Goal: Task Accomplishment & Management: Manage account settings

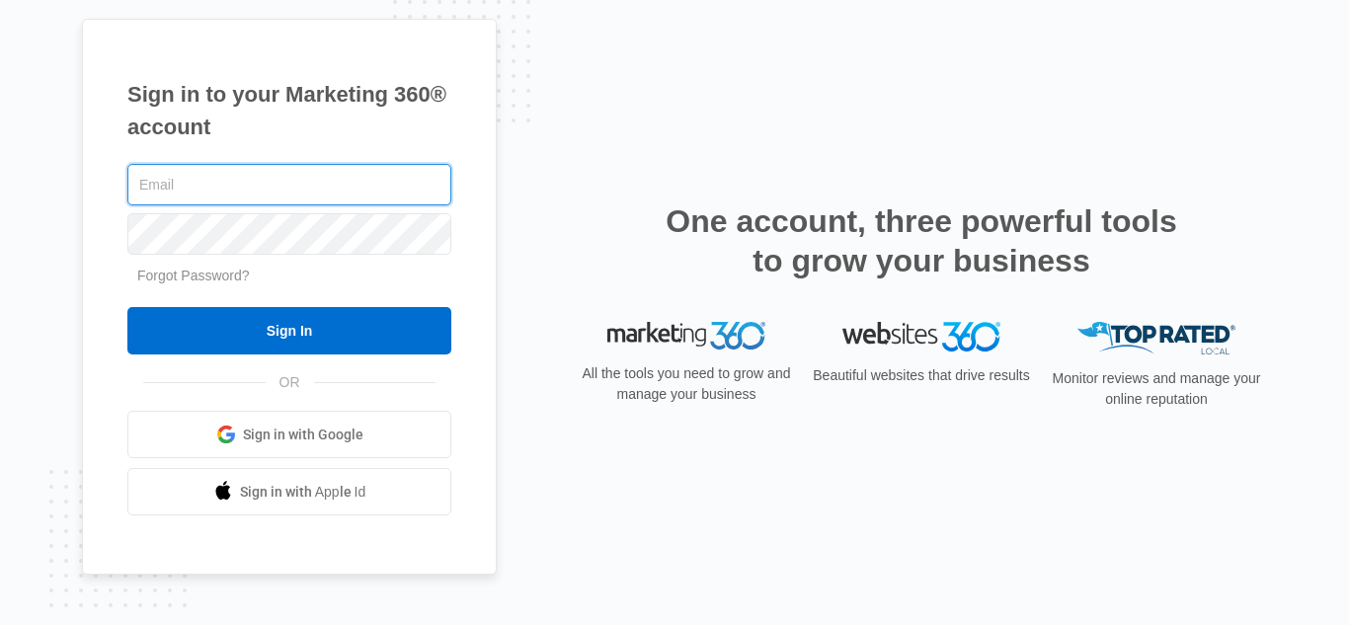
click at [200, 177] on input "text" at bounding box center [289, 184] width 324 height 41
type input "[EMAIL_ADDRESS][DOMAIN_NAME]"
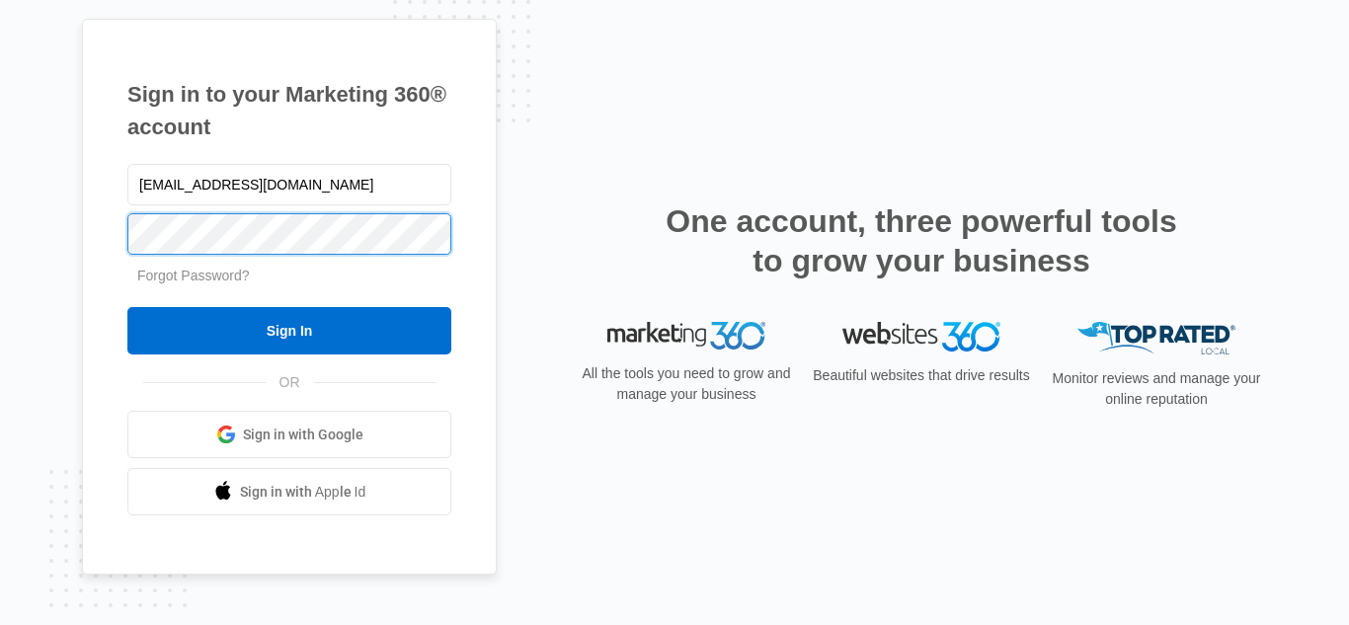
click at [127, 307] on input "Sign In" at bounding box center [289, 330] width 324 height 47
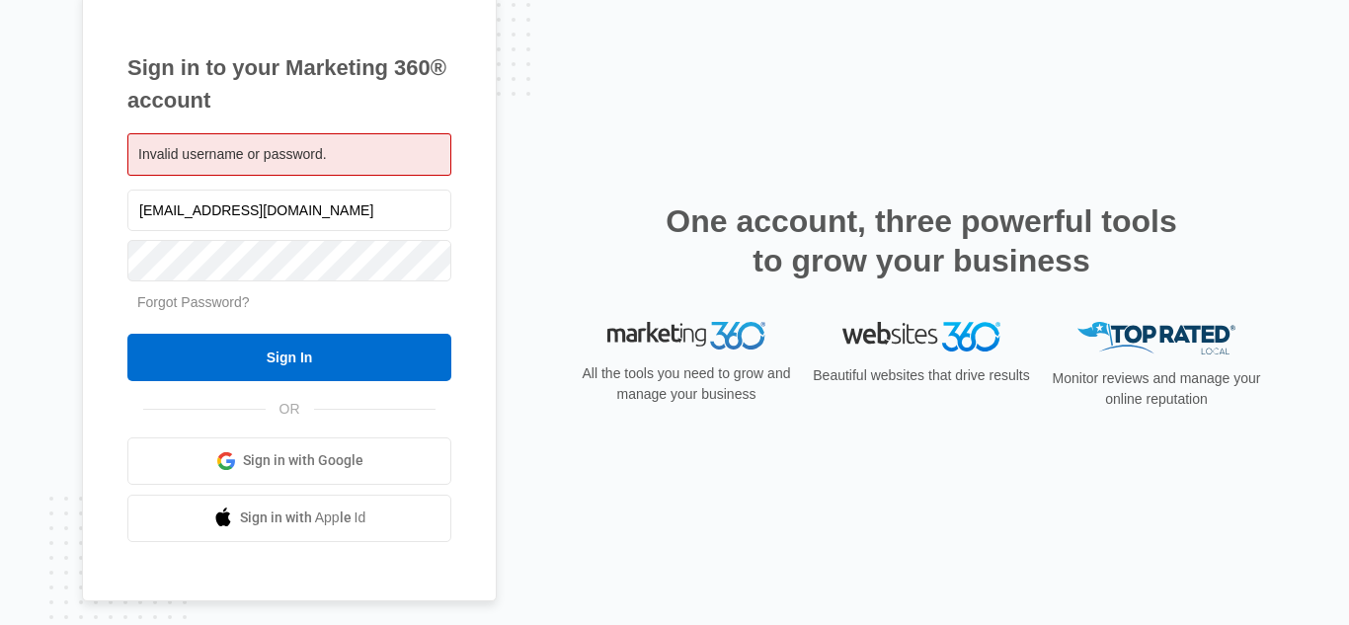
click at [178, 303] on link "Forgot Password?" at bounding box center [193, 302] width 113 height 16
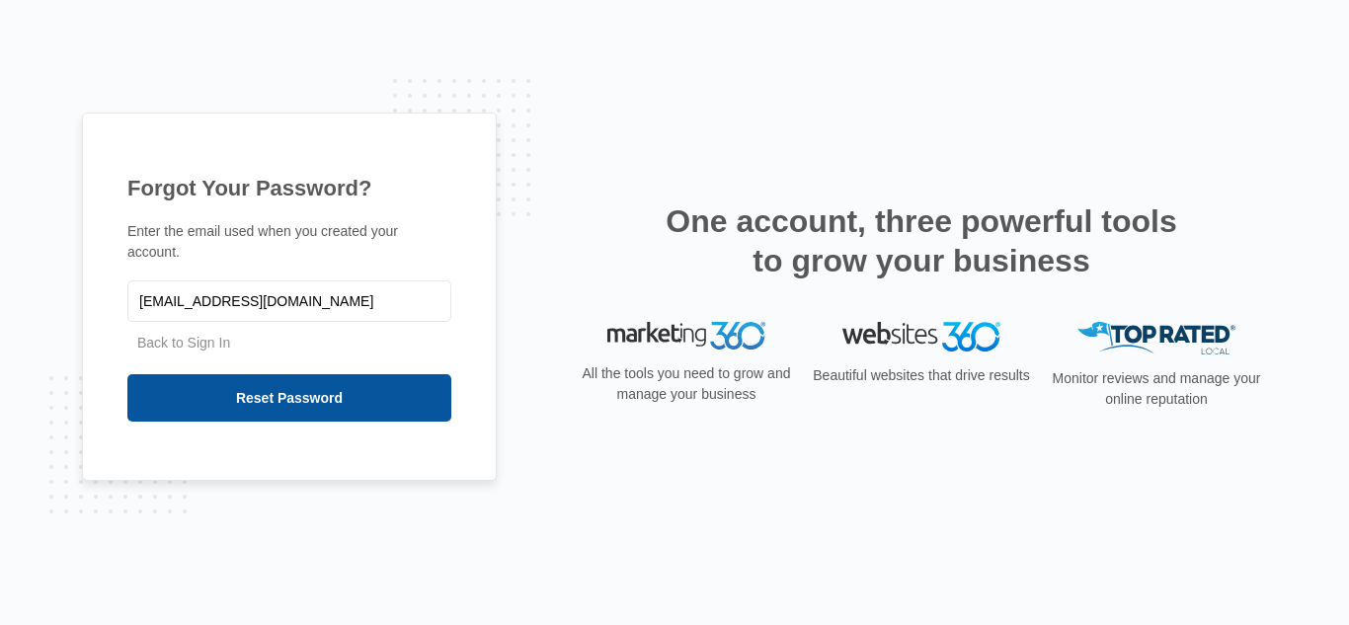
type input "[EMAIL_ADDRESS][DOMAIN_NAME]"
click at [127, 374] on input "Reset Password" at bounding box center [289, 397] width 324 height 47
